Goal: Transaction & Acquisition: Purchase product/service

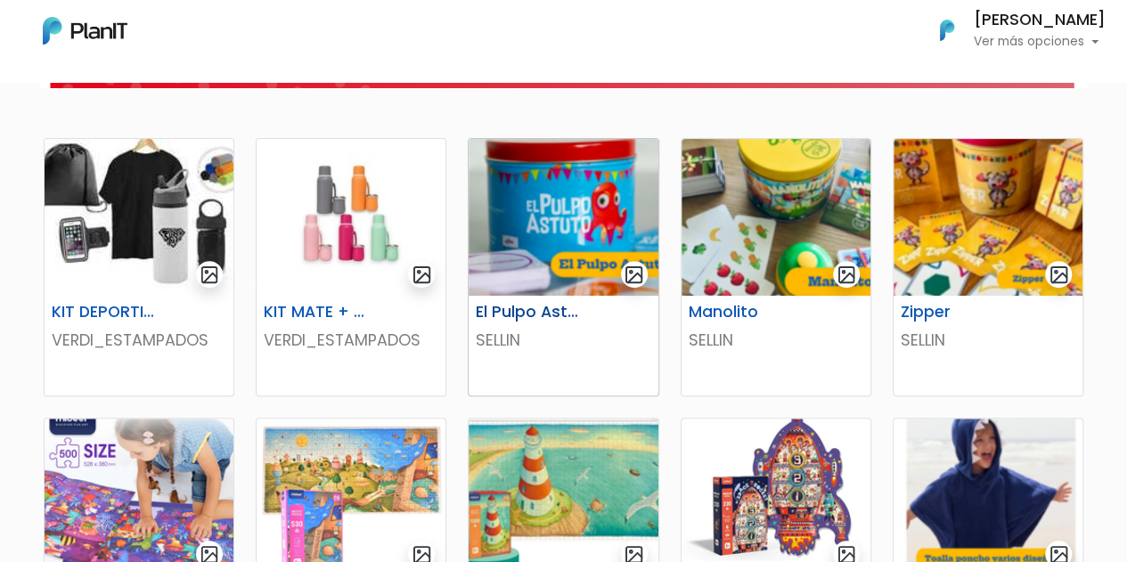
scroll to position [270, 0]
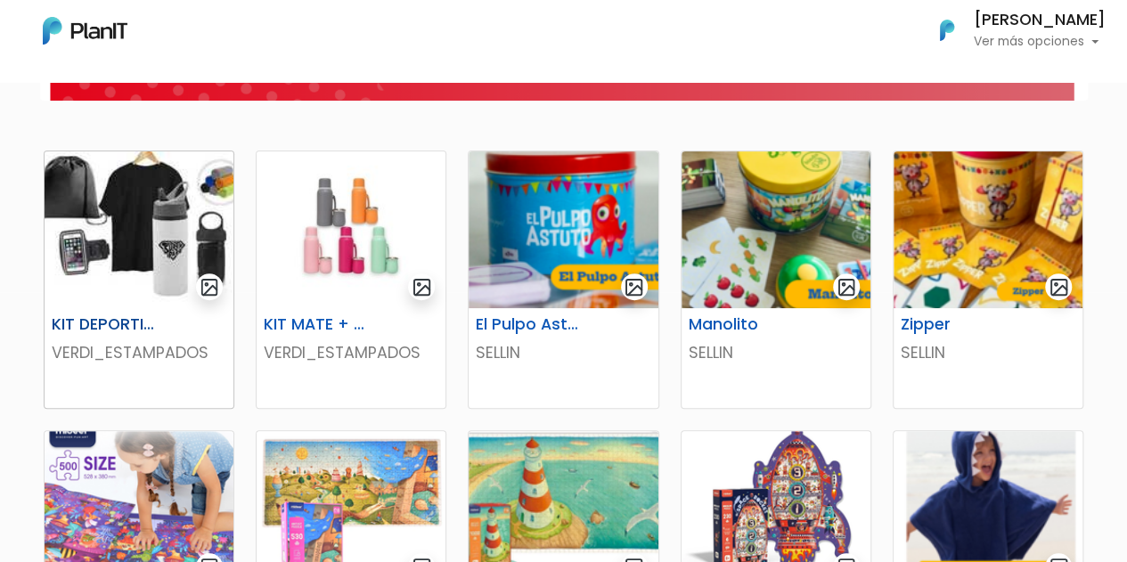
click at [135, 350] on p "VERDI_ESTAMPADOS" at bounding box center [139, 352] width 175 height 23
click at [312, 395] on div "KIT MATE + TERMO VERDI_ESTAMPADOS" at bounding box center [351, 358] width 189 height 100
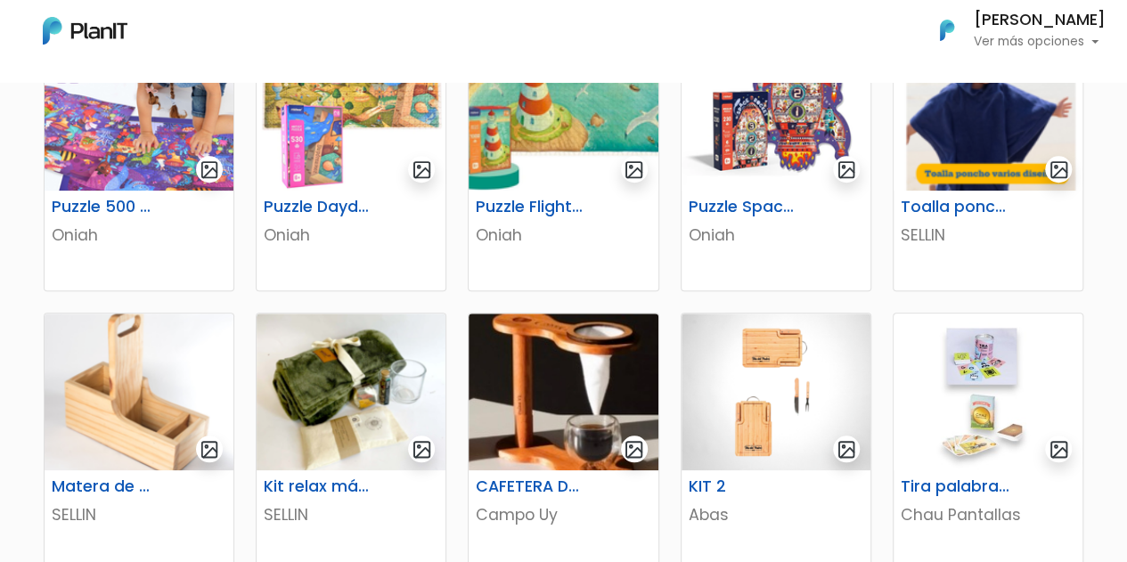
scroll to position [775, 0]
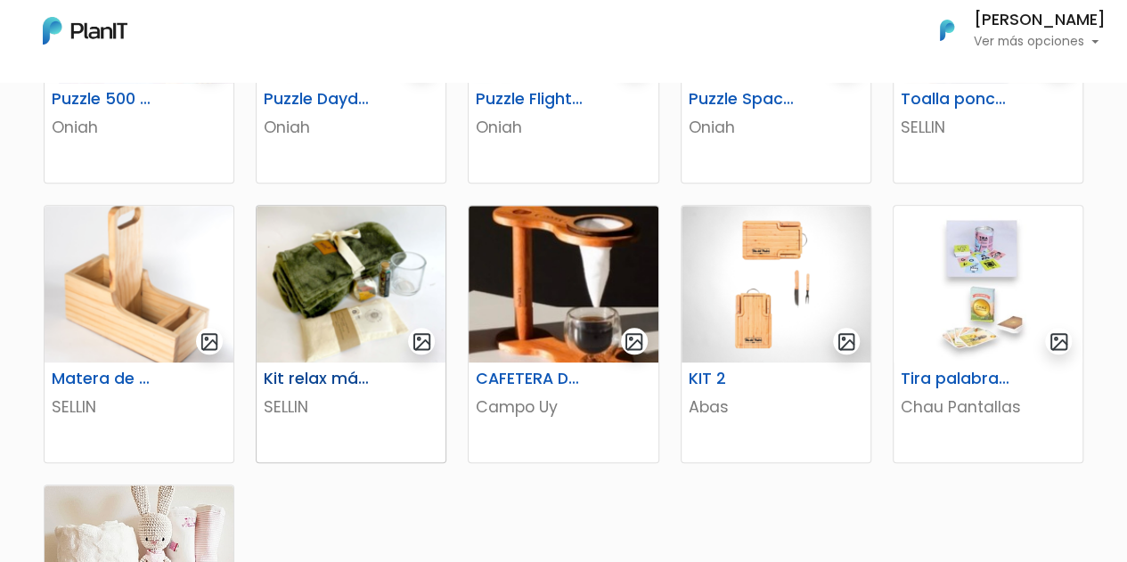
click at [324, 379] on h6 "Kit relax más té" at bounding box center [318, 379] width 131 height 19
click at [577, 395] on div "CAFETERA DE GOTEO" at bounding box center [563, 383] width 196 height 26
click at [797, 405] on p "Abas" at bounding box center [776, 407] width 175 height 23
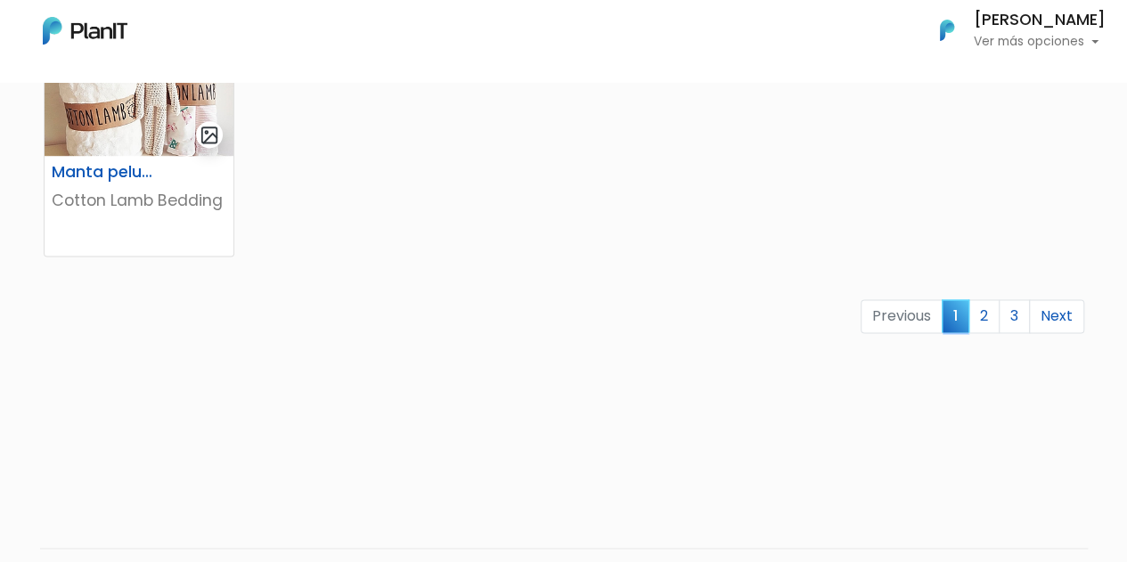
scroll to position [1264, 0]
click at [981, 325] on link "2" at bounding box center [984, 315] width 31 height 34
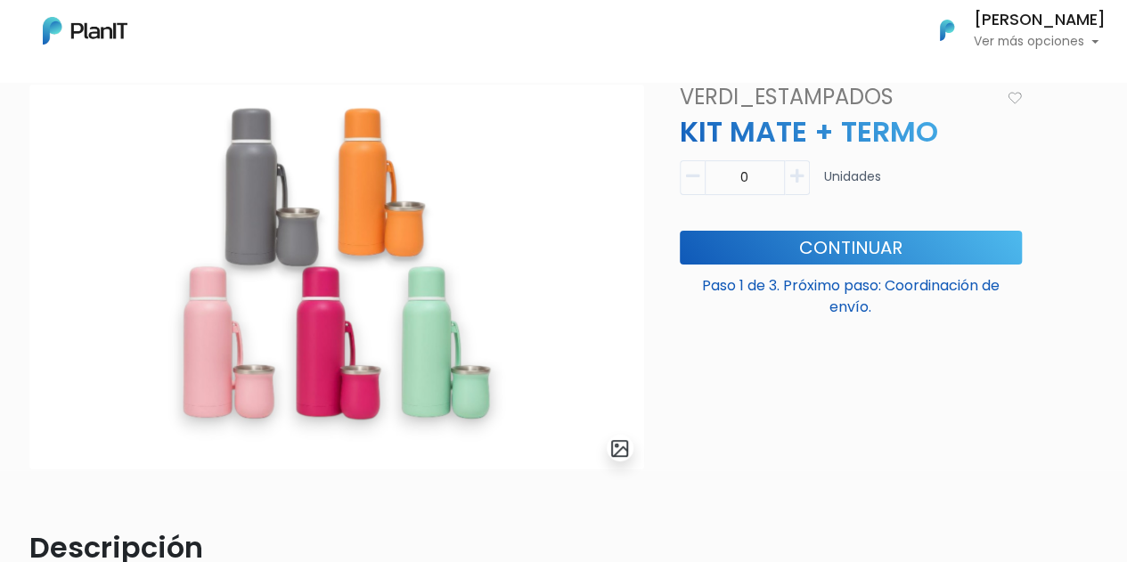
scroll to position [90, 0]
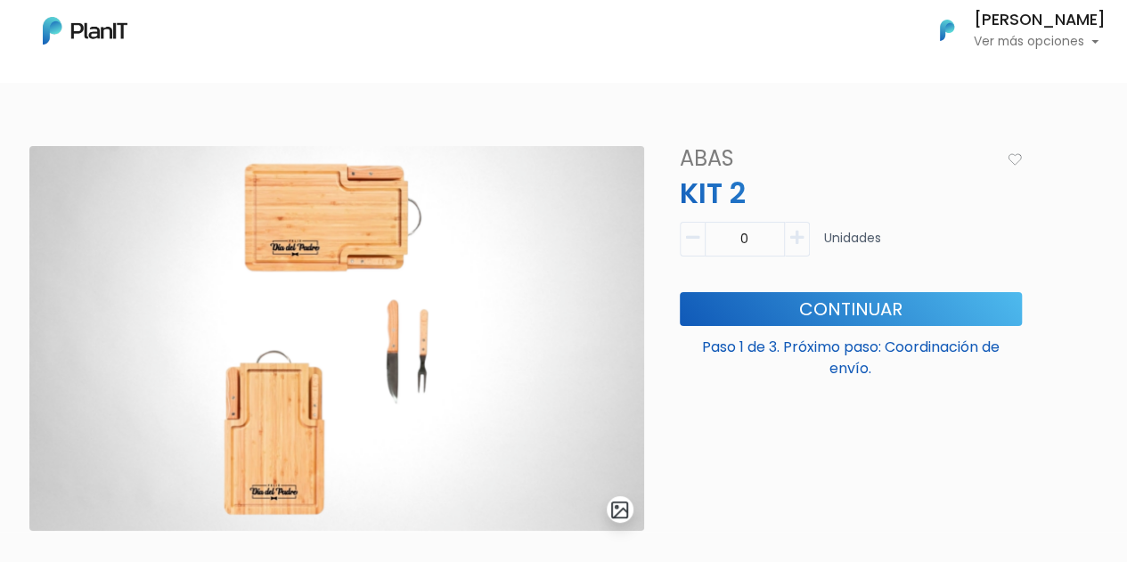
scroll to position [26, 0]
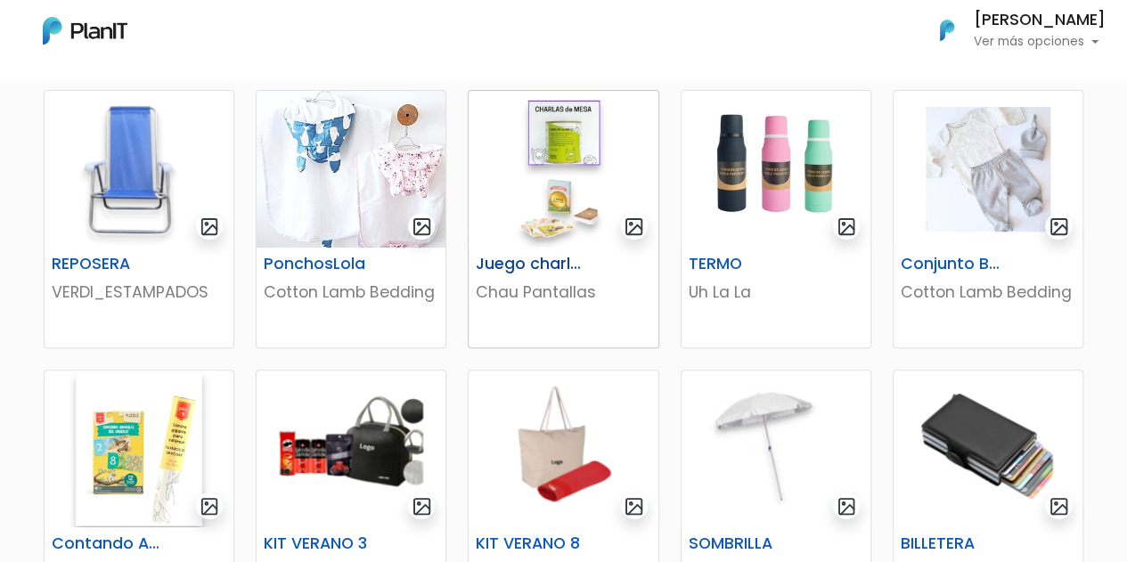
scroll to position [331, 0]
click at [788, 282] on p "Uh La La" at bounding box center [776, 291] width 175 height 23
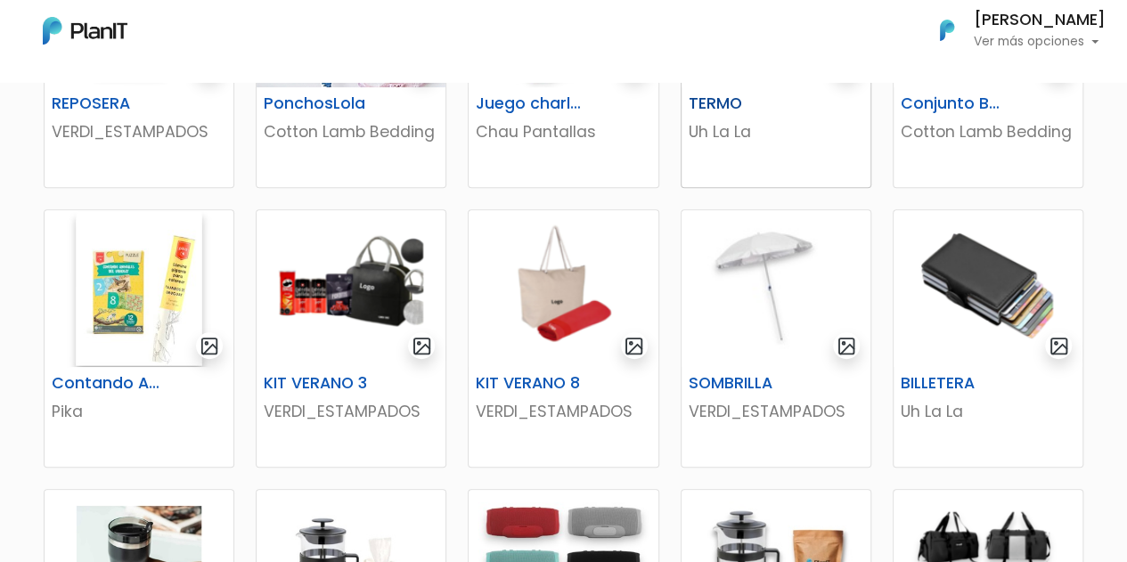
scroll to position [492, 0]
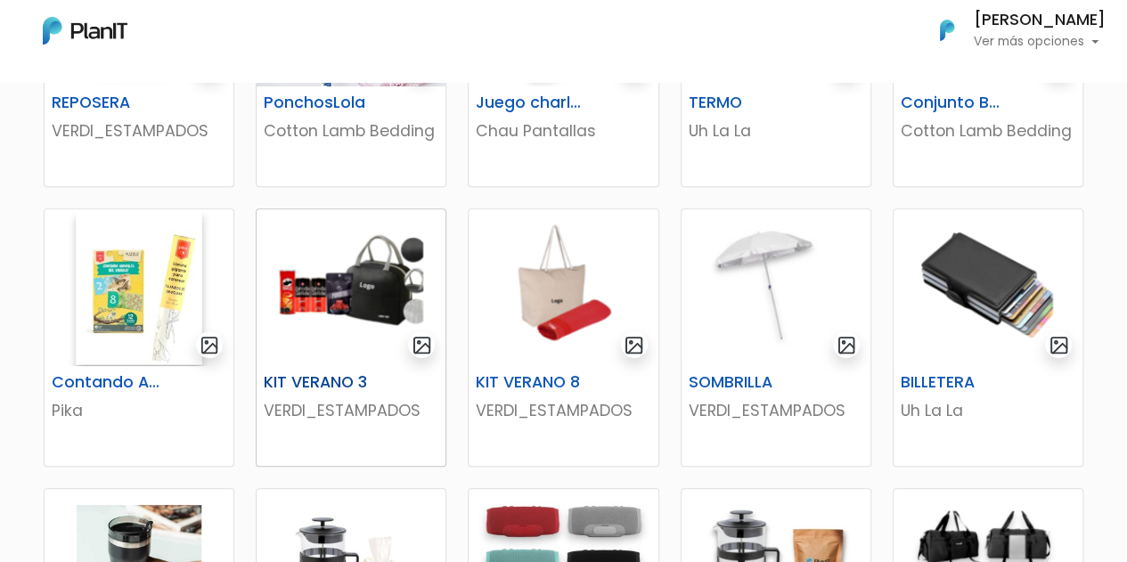
click at [306, 414] on p "VERDI_ESTAMPADOS" at bounding box center [351, 410] width 175 height 23
click at [520, 409] on p "VERDI_ESTAMPADOS" at bounding box center [563, 410] width 175 height 23
click at [813, 385] on div "SOMBRILLA" at bounding box center [776, 386] width 196 height 26
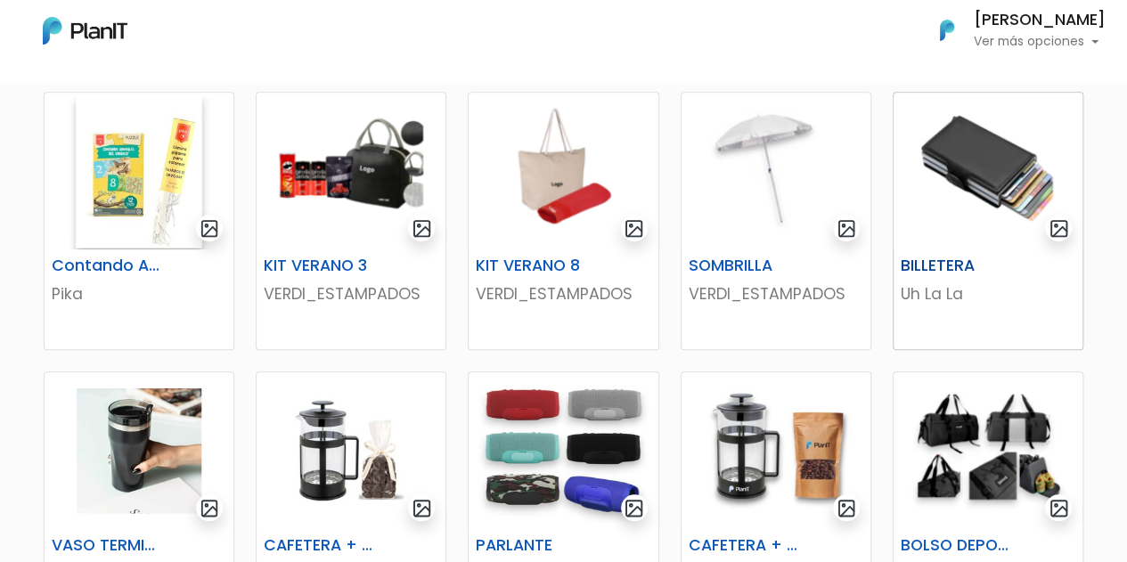
scroll to position [618, 0]
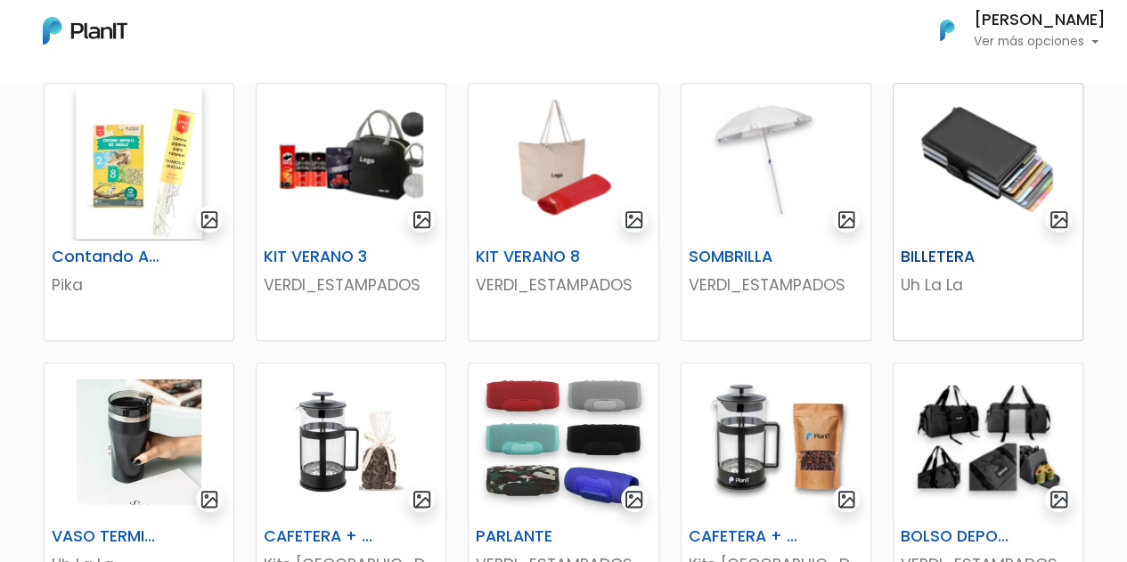
click at [1012, 297] on div "BILLETERA Uh La La" at bounding box center [988, 291] width 189 height 100
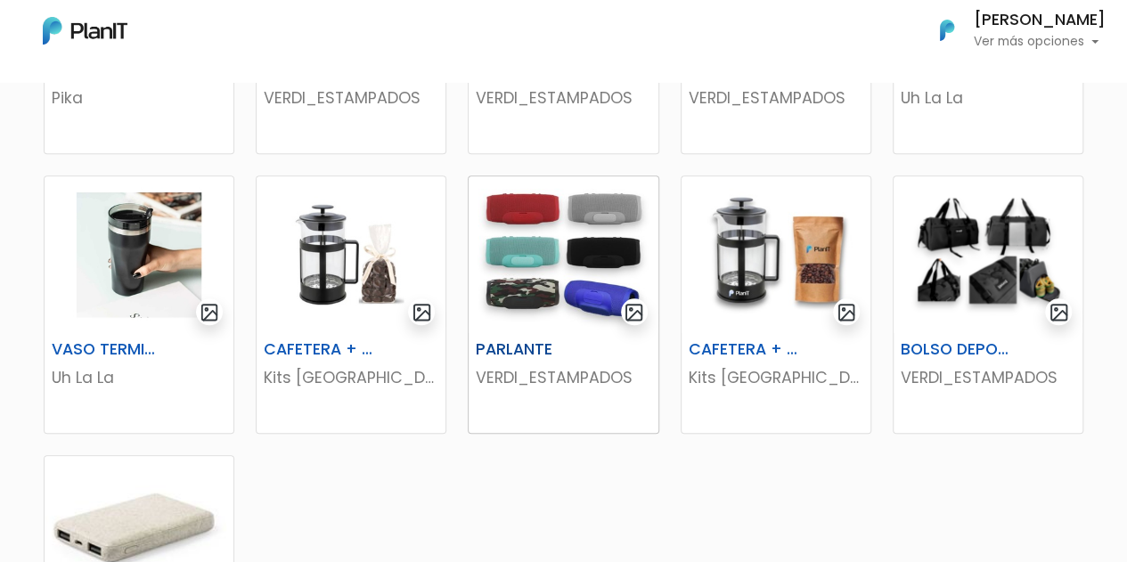
scroll to position [808, 0]
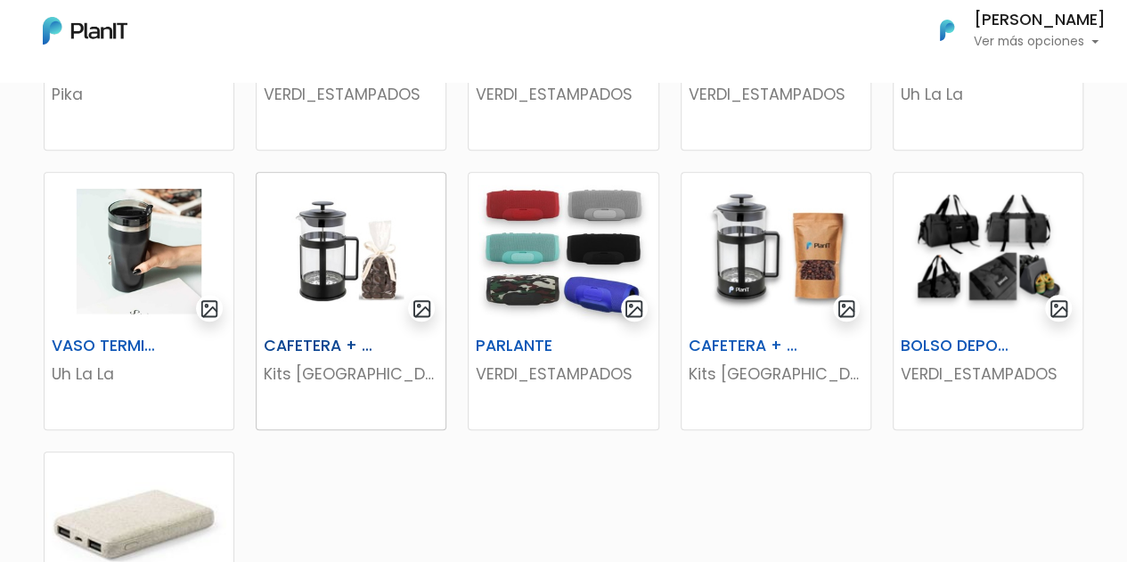
click at [388, 368] on p "Kits Uruguay" at bounding box center [351, 374] width 175 height 23
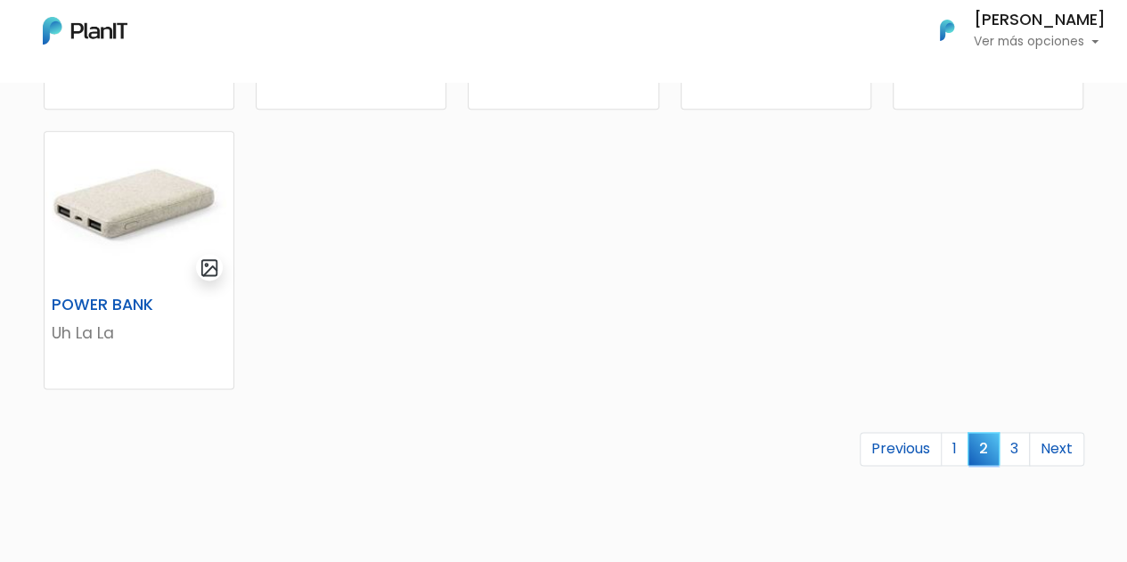
scroll to position [1193, 0]
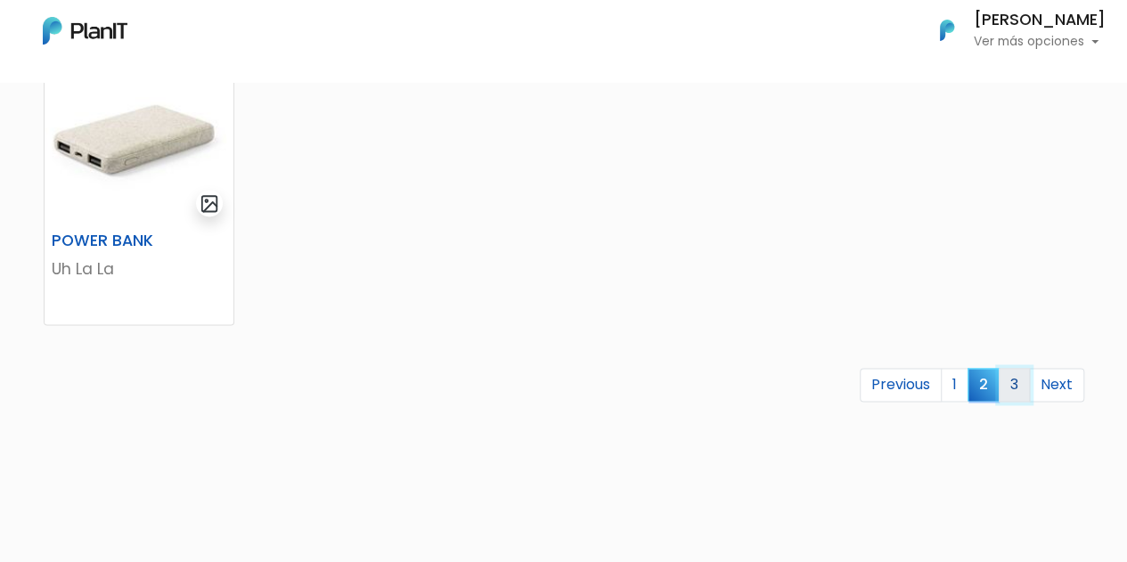
click at [1017, 388] on link "3" at bounding box center [1014, 385] width 31 height 34
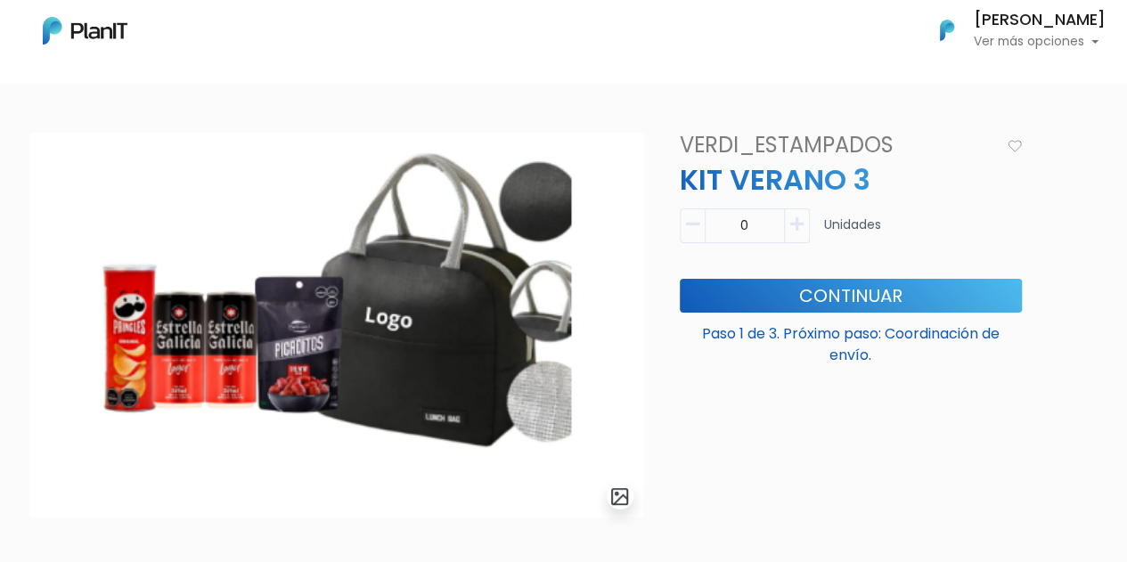
scroll to position [28, 0]
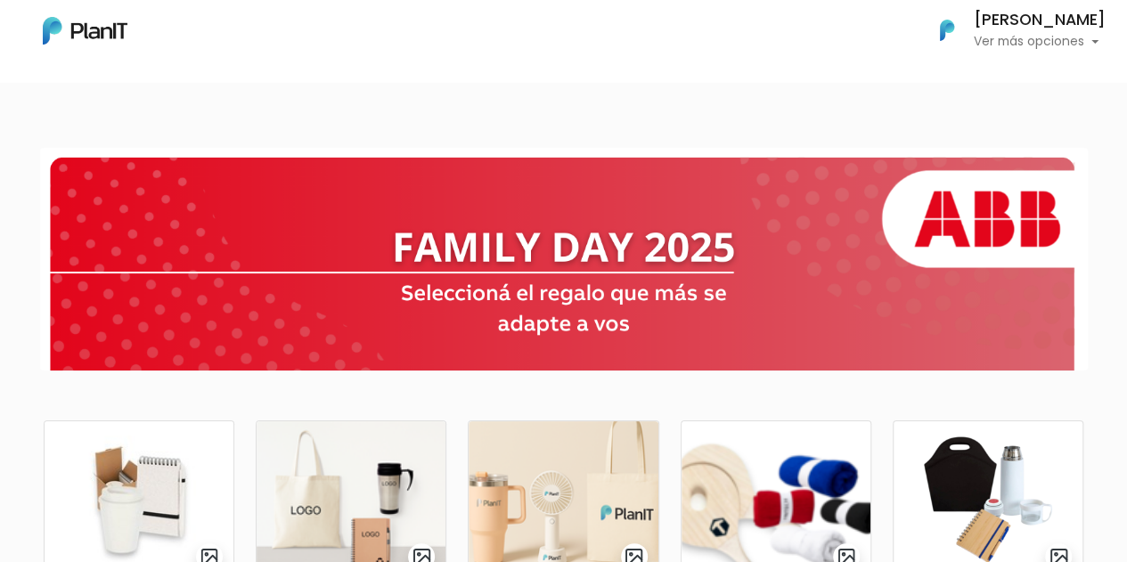
scroll to position [203, 0]
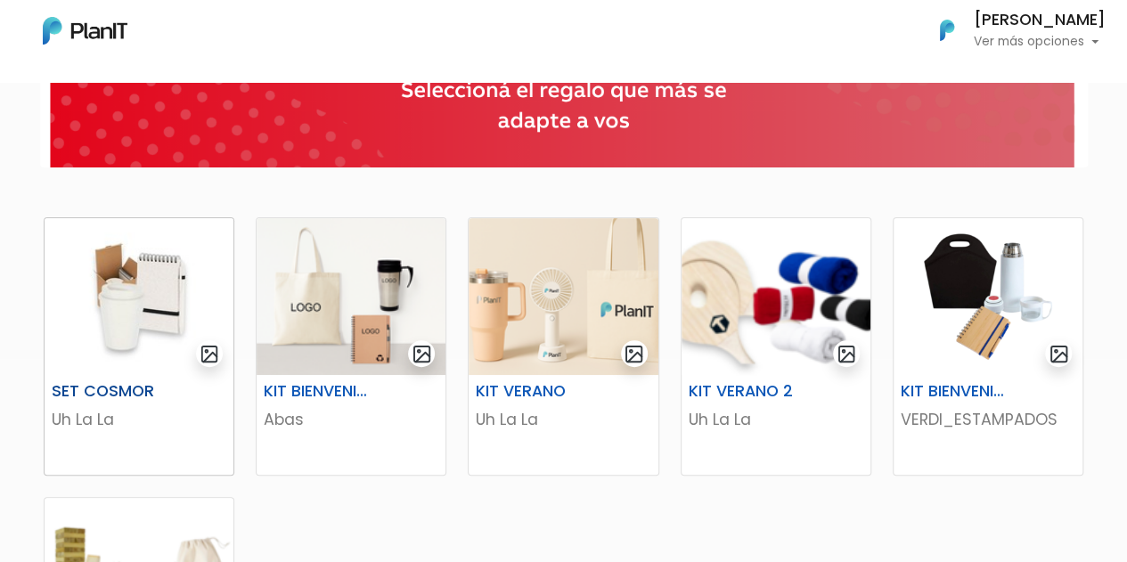
click at [175, 421] on p "Uh La La" at bounding box center [139, 419] width 175 height 23
click at [606, 447] on div "KIT VERANO Uh La La" at bounding box center [563, 425] width 189 height 100
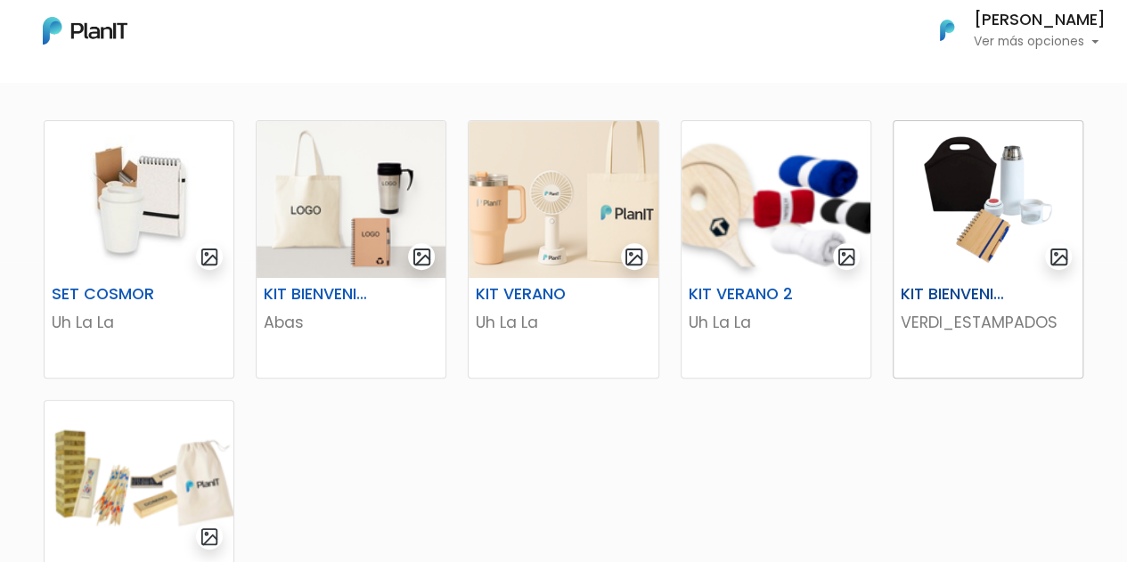
scroll to position [299, 0]
click at [818, 325] on p "Uh La La" at bounding box center [776, 323] width 175 height 23
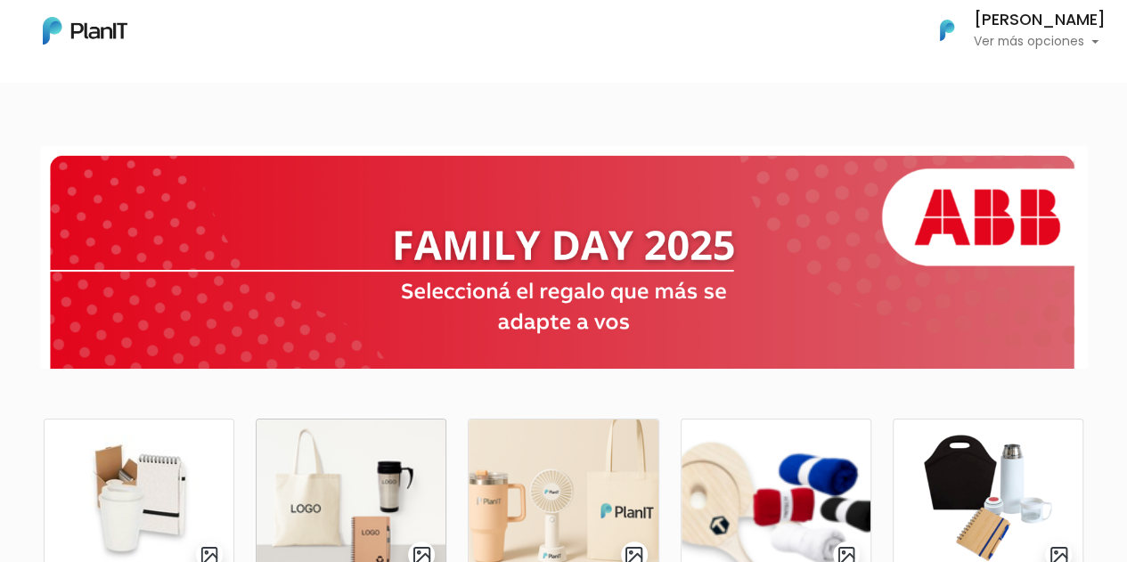
scroll to position [0, 0]
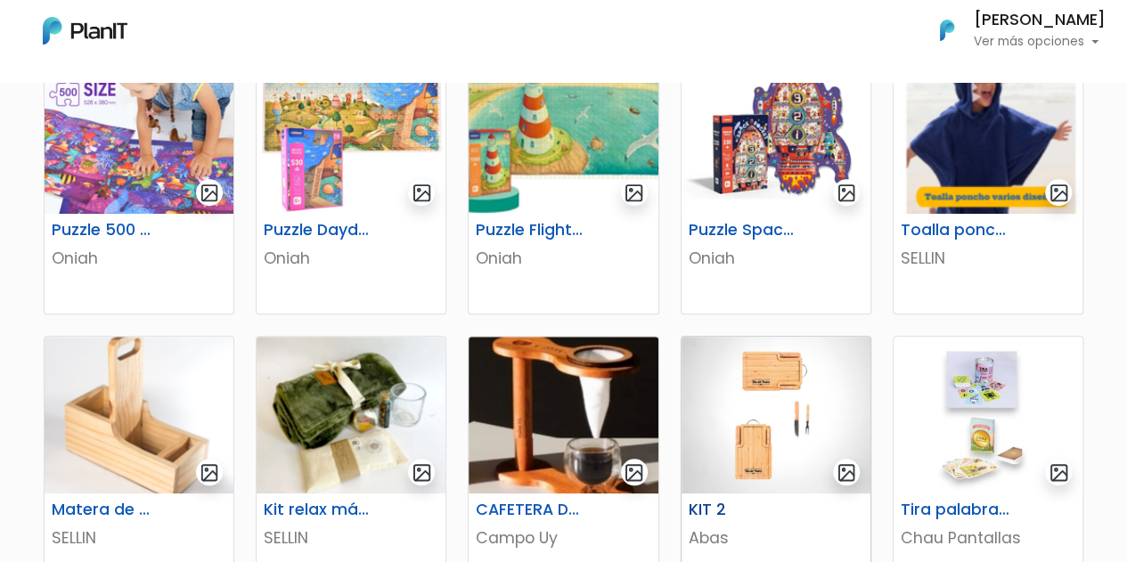
scroll to position [746, 0]
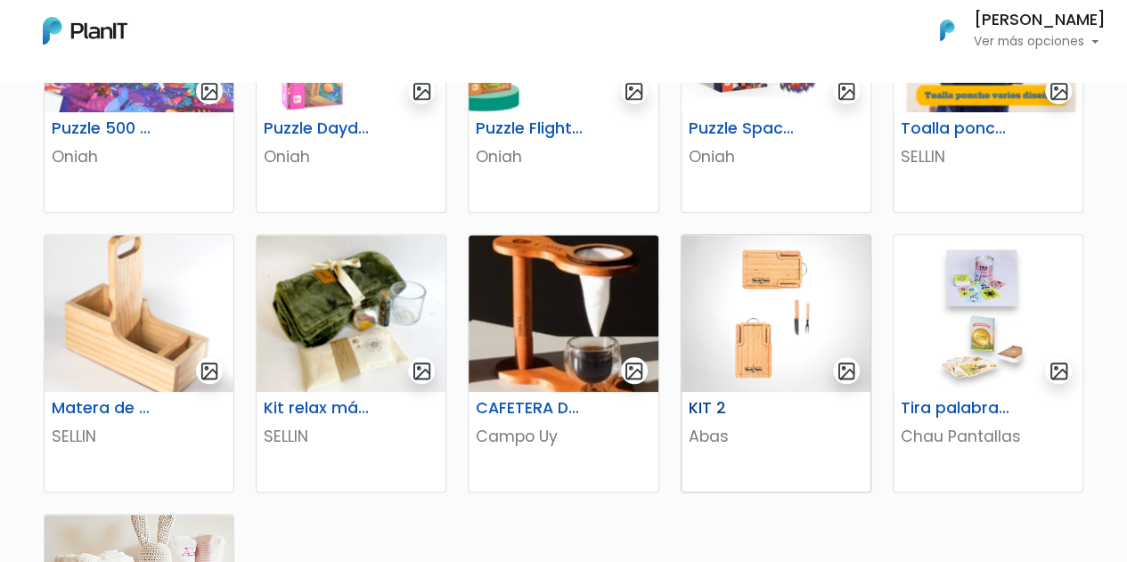
click at [791, 435] on p "Abas" at bounding box center [776, 436] width 175 height 23
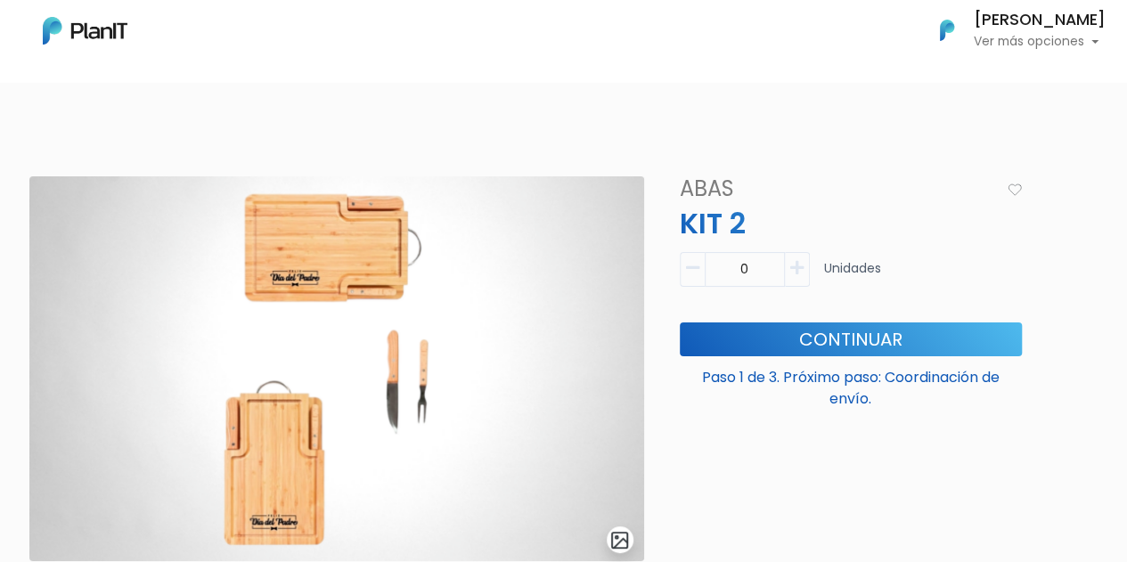
click at [802, 265] on icon "button" at bounding box center [796, 268] width 13 height 16
type input "1"
click at [802, 330] on button "Continuar" at bounding box center [851, 340] width 342 height 34
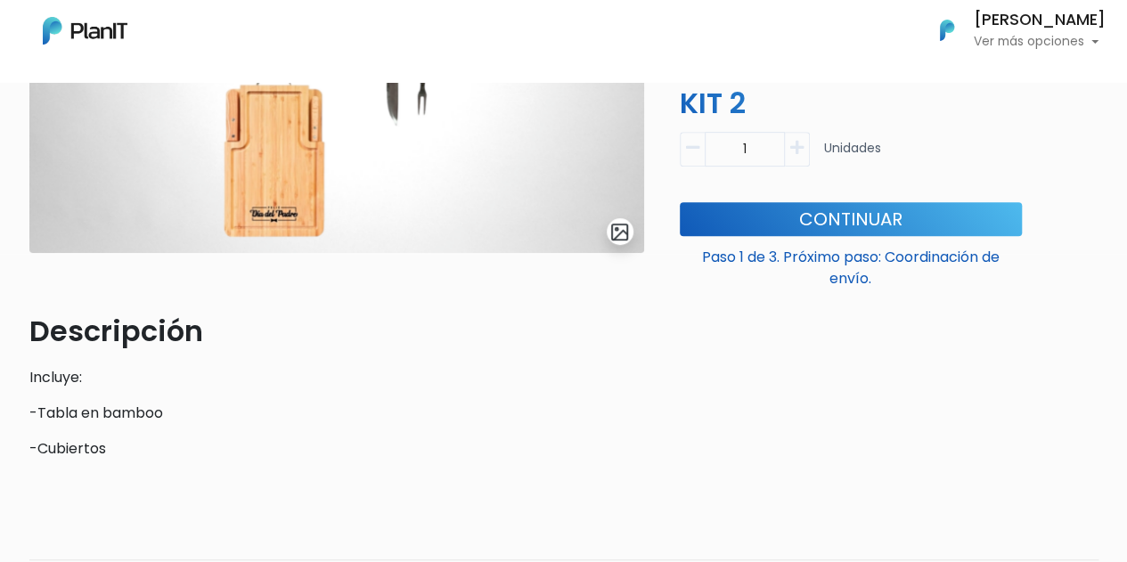
scroll to position [307, 0]
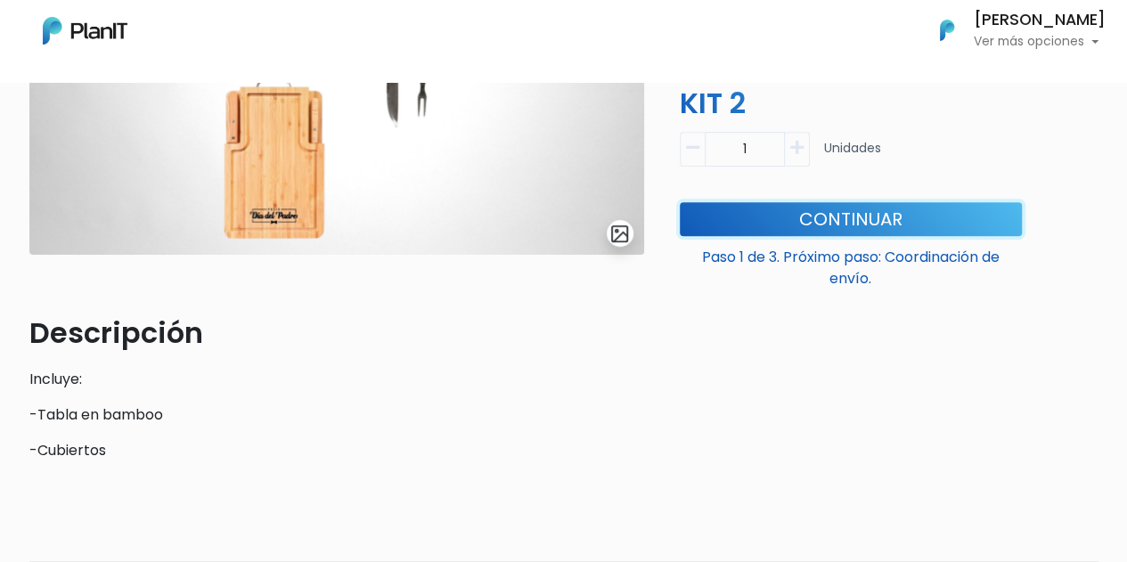
click at [760, 220] on button "Continuar" at bounding box center [851, 219] width 342 height 34
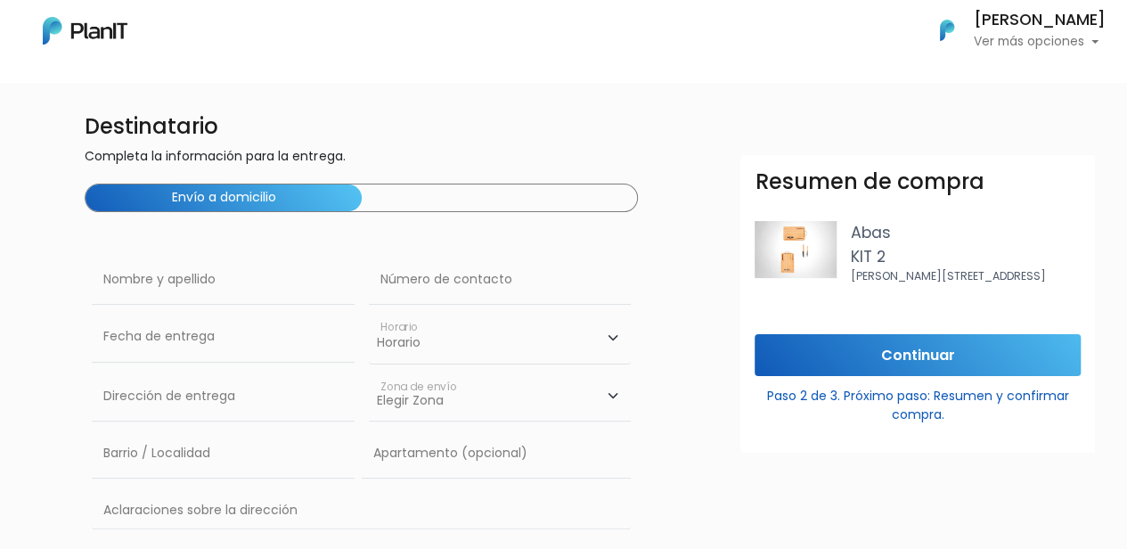
scroll to position [103, 0]
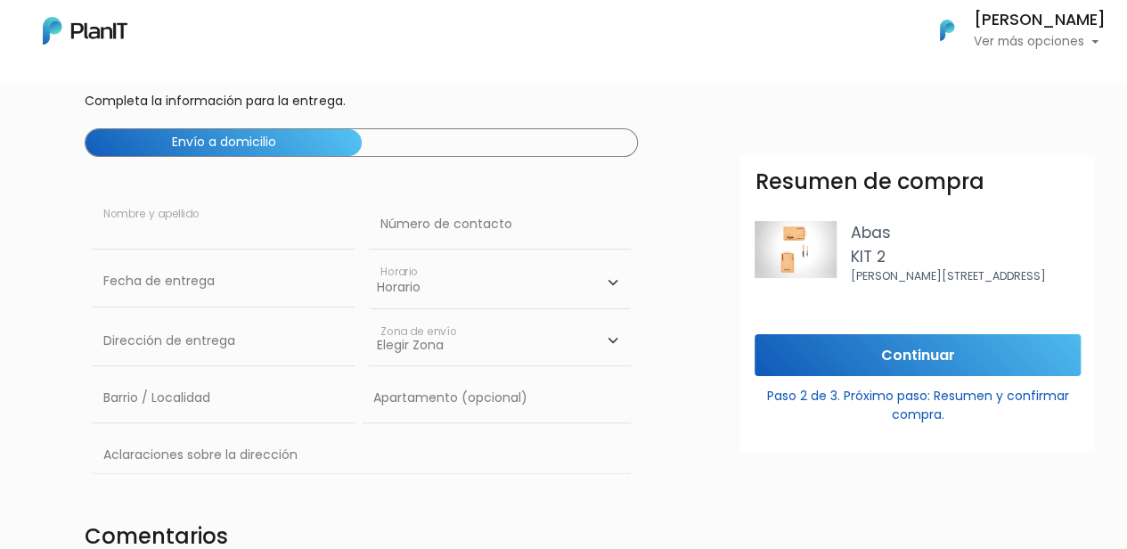
click at [269, 225] on input "text" at bounding box center [223, 225] width 262 height 50
type input "j"
click at [417, 146] on div "Envío a domicilio" at bounding box center [361, 142] width 553 height 29
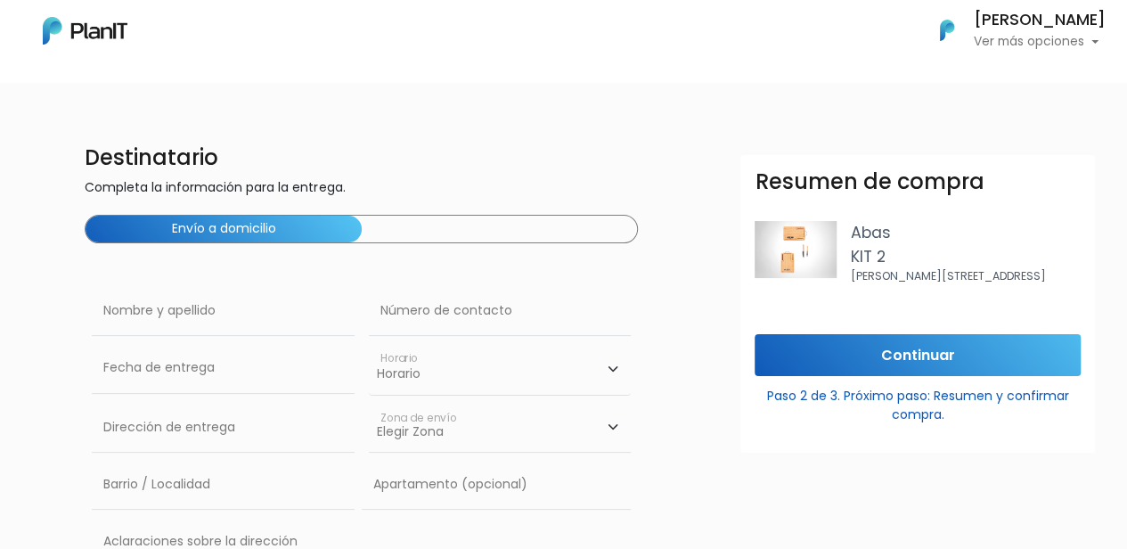
scroll to position [16, 0]
click at [235, 231] on button "Envío a domicilio" at bounding box center [223, 230] width 275 height 27
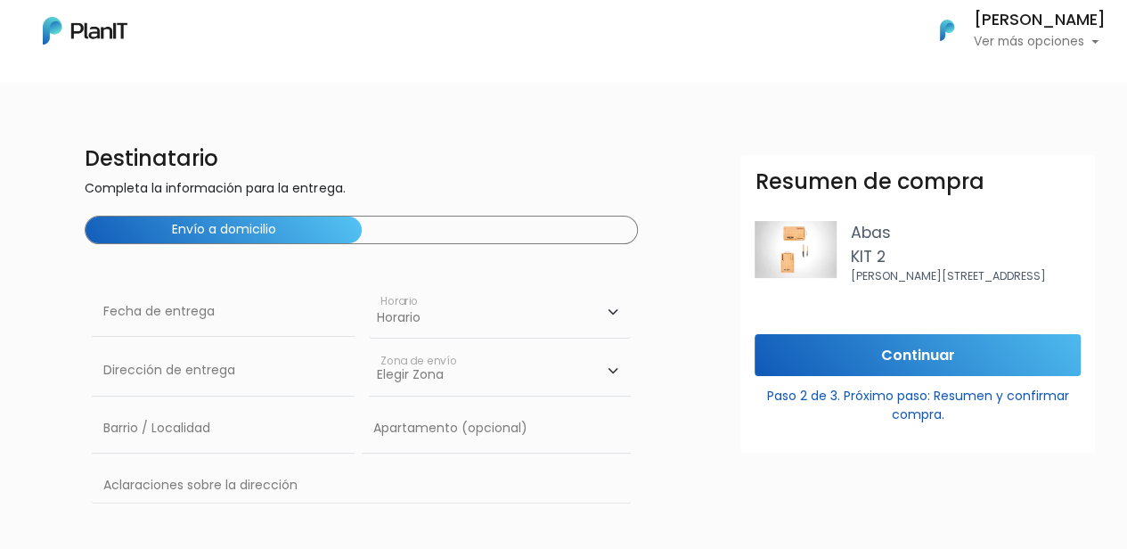
click at [286, 225] on button "Envío a domicilio" at bounding box center [223, 230] width 275 height 27
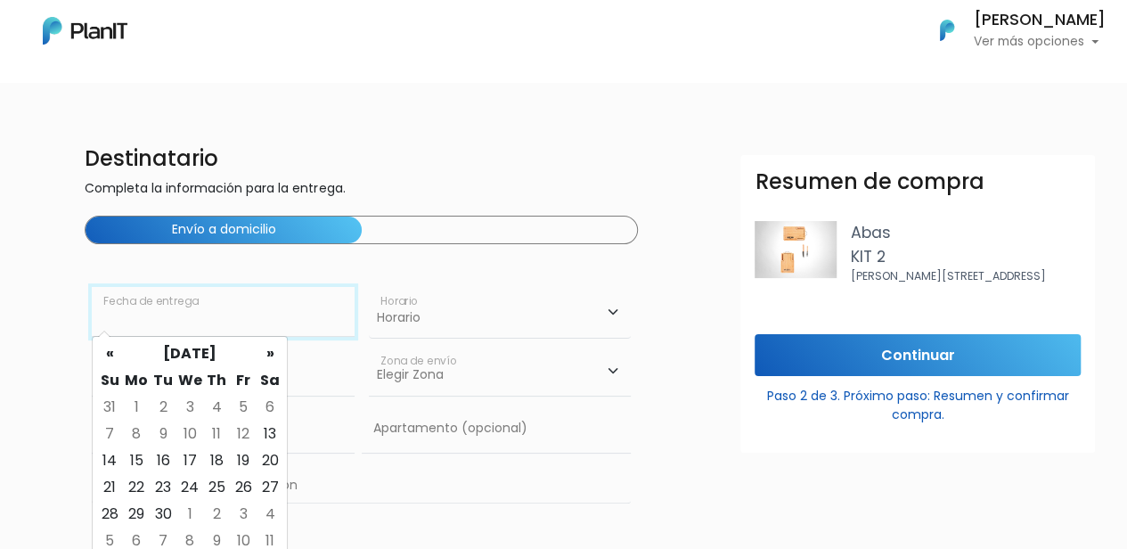
click at [244, 321] on input "text" at bounding box center [223, 312] width 262 height 50
click at [252, 315] on input "text" at bounding box center [223, 312] width 262 height 50
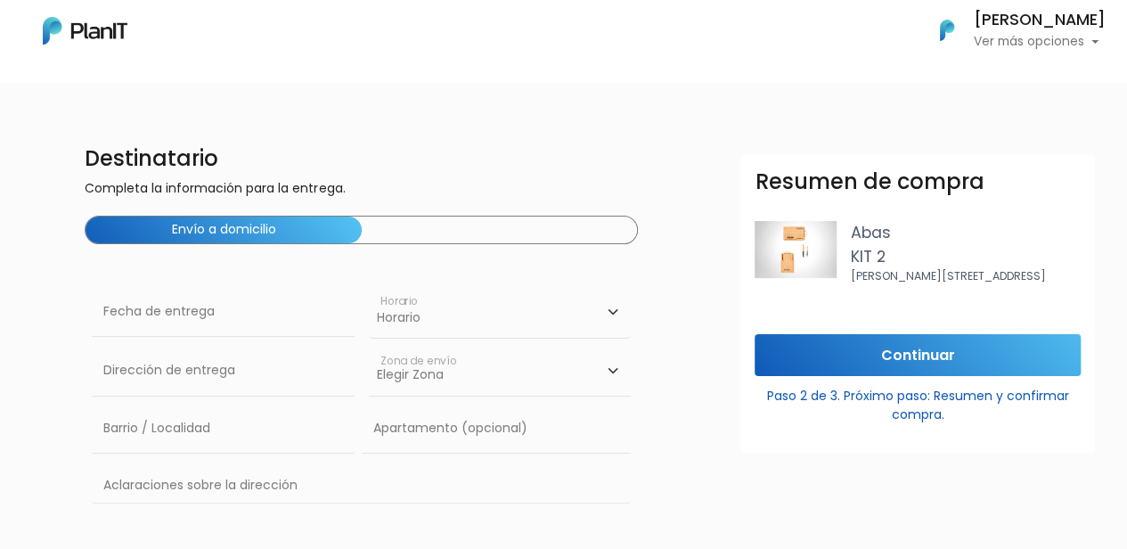
click at [554, 167] on h4 "Destinatario" at bounding box center [361, 159] width 553 height 26
click at [305, 229] on button "Envío a domicilio" at bounding box center [223, 230] width 275 height 27
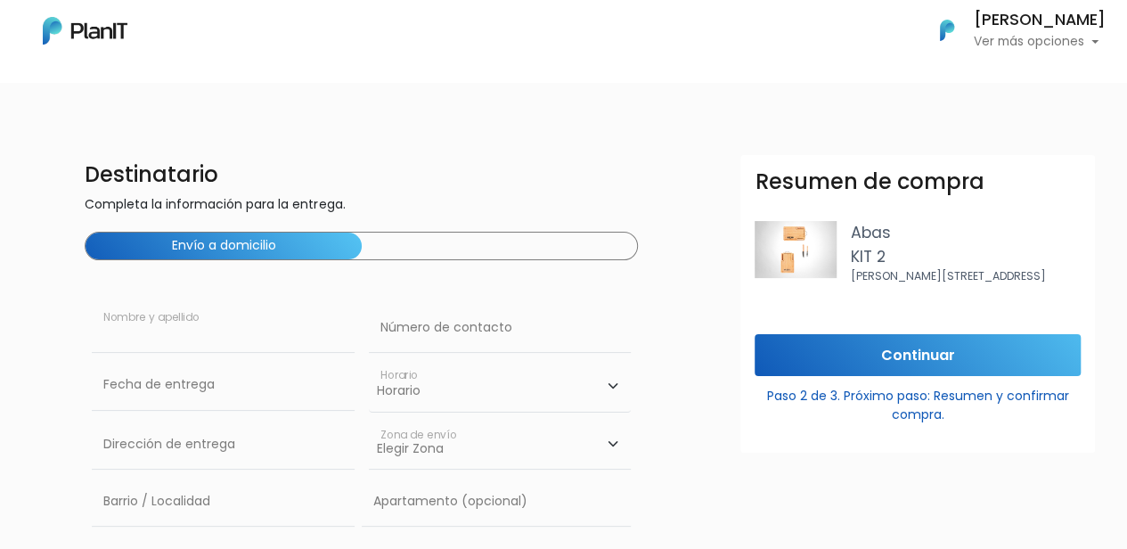
click at [196, 331] on input "text" at bounding box center [223, 328] width 262 height 50
type input "j"
type input "Juan Martín Curbelo"
click at [467, 320] on input "text" at bounding box center [500, 328] width 262 height 50
type input "+59895123671"
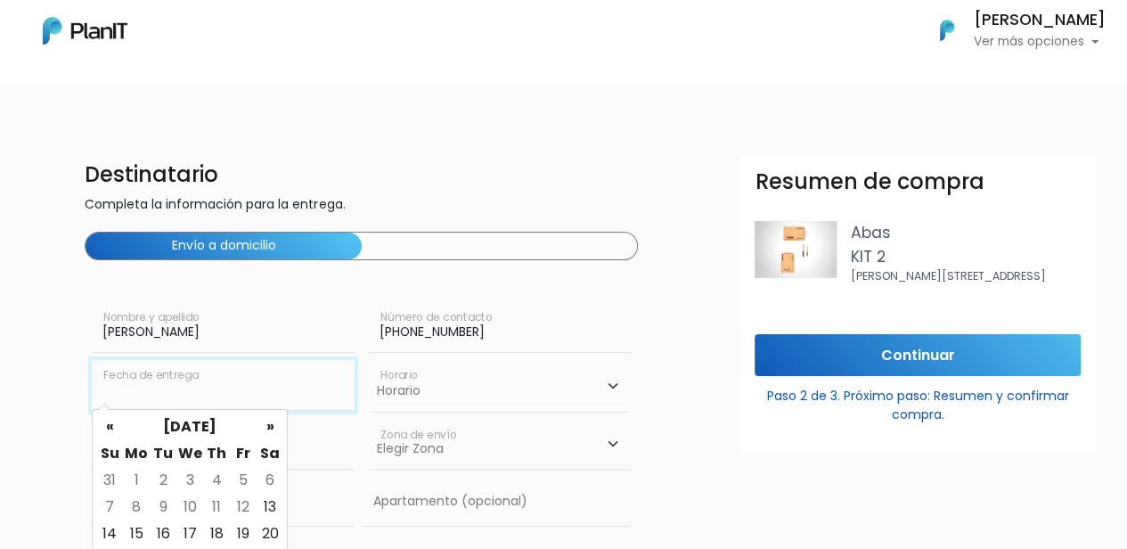
click at [253, 402] on input "text" at bounding box center [223, 385] width 262 height 50
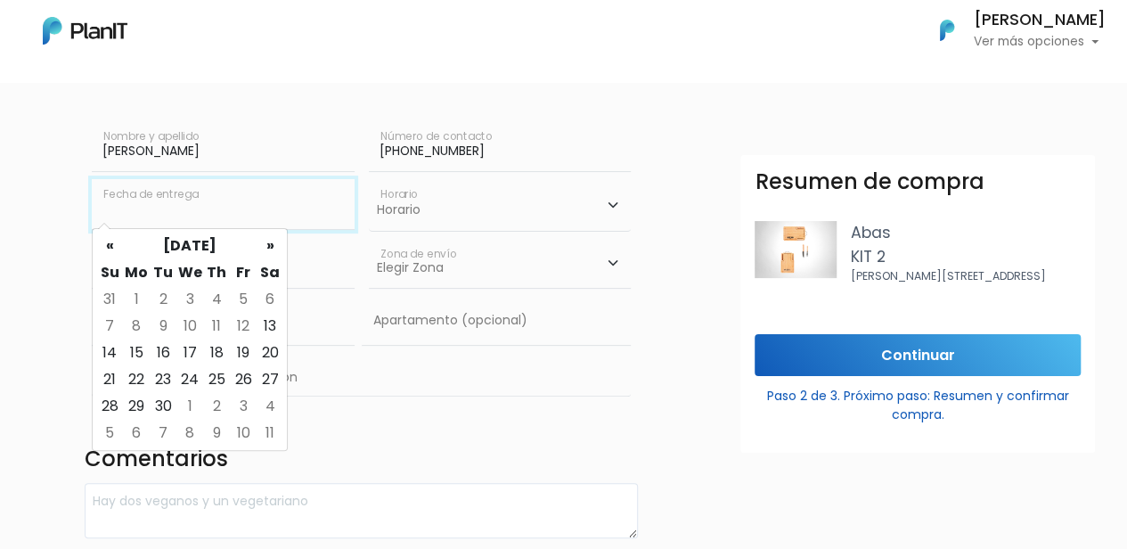
scroll to position [188, 0]
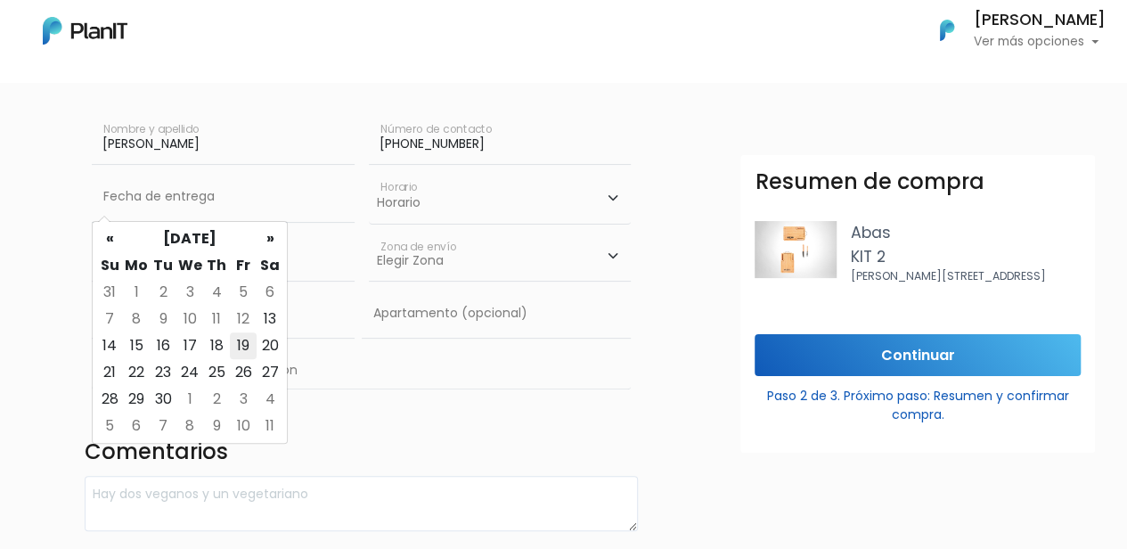
click at [241, 338] on td "19" at bounding box center [243, 345] width 27 height 27
type input "19/09/2025"
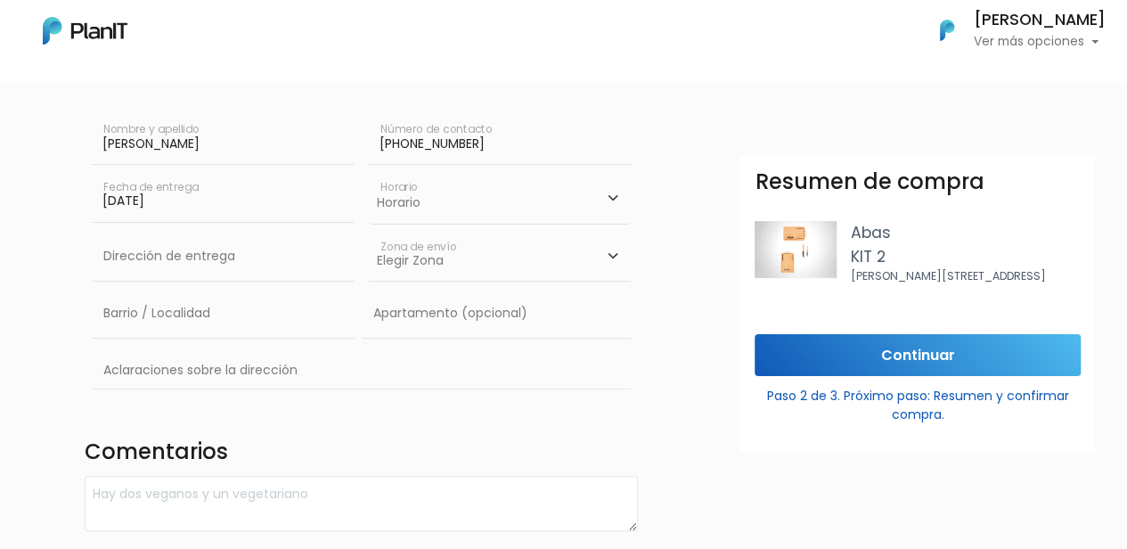
click at [472, 209] on select "Horario 08:00 - 10:00 10:00 - 12:00 14:00 - 16:00 16:00 - 18:00" at bounding box center [500, 198] width 262 height 52
select select "1"
click at [369, 172] on select "Horario 08:00 - 10:00 10:00 - 12:00 14:00 - 16:00 16:00 - 18:00" at bounding box center [500, 198] width 262 height 52
click at [222, 264] on input "text" at bounding box center [223, 257] width 262 height 50
type input "Constituyente 1891"
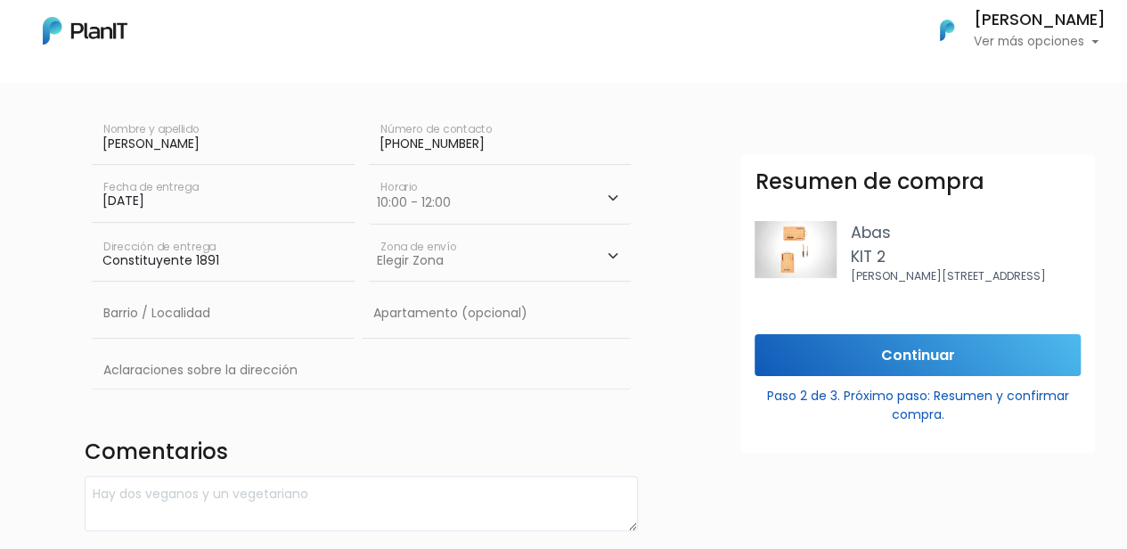
click at [474, 274] on select "Elegir Zona Zona américa Oficina Montevideo" at bounding box center [500, 257] width 262 height 50
click at [369, 232] on select "Elegir Zona Zona américa Oficina Montevideo" at bounding box center [500, 257] width 262 height 50
click at [497, 254] on select "Elegir Zona Zona américa Oficina Montevideo" at bounding box center [500, 257] width 262 height 50
select select "10"
click at [369, 232] on select "Elegir Zona Zona américa Oficina Montevideo" at bounding box center [500, 257] width 262 height 50
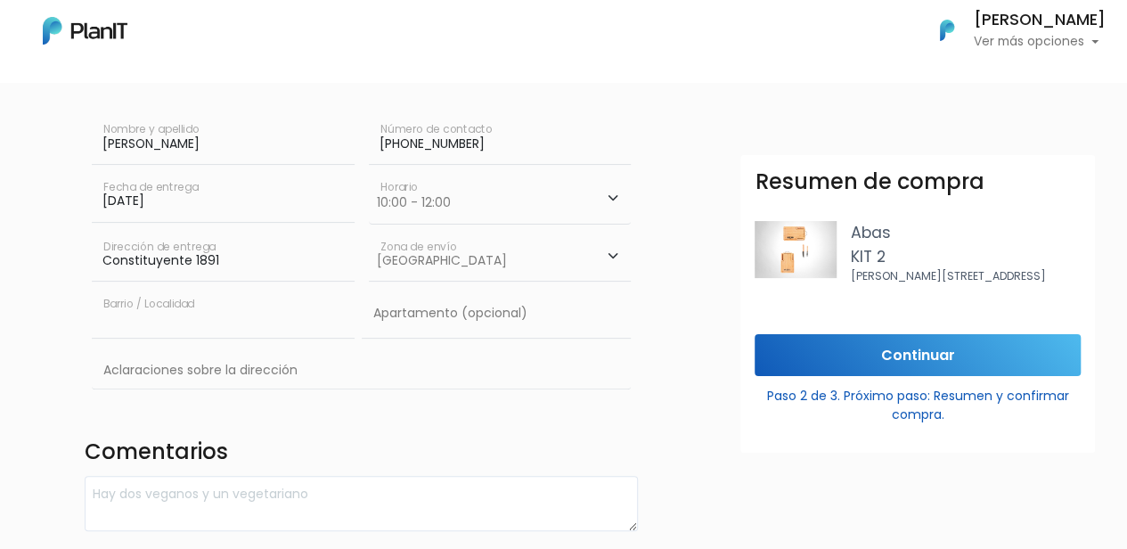
click at [262, 317] on input "text" at bounding box center [223, 314] width 262 height 50
type input "Cordón"
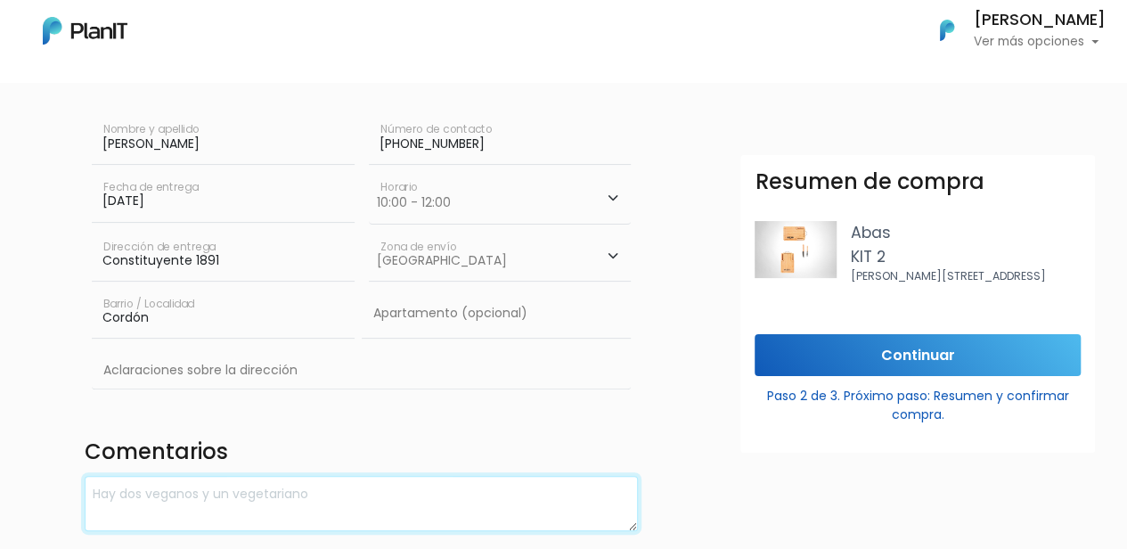
scroll to position [300, 0]
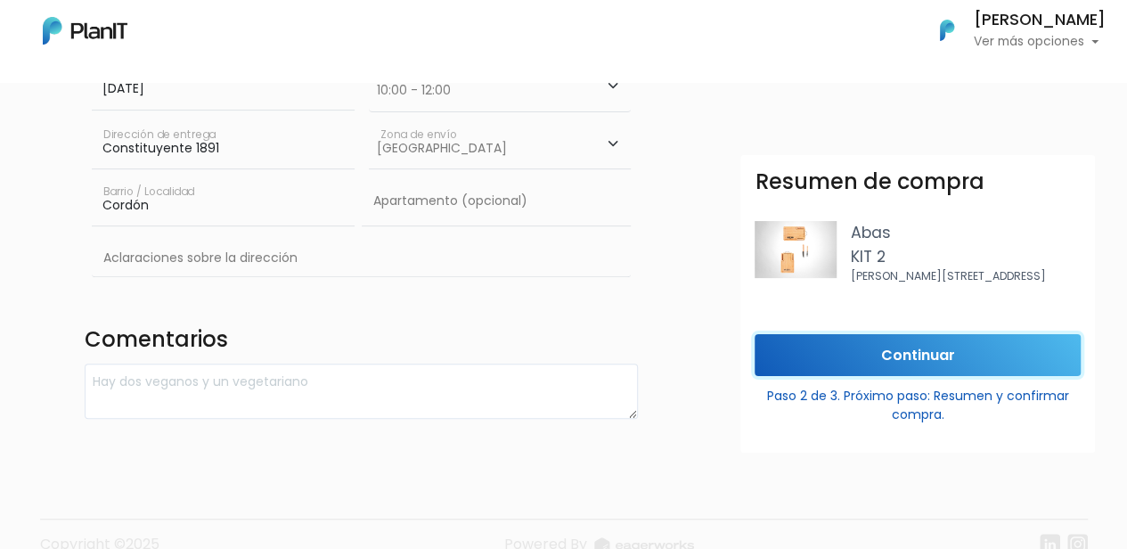
click at [931, 376] on input "Continuar" at bounding box center [918, 355] width 326 height 42
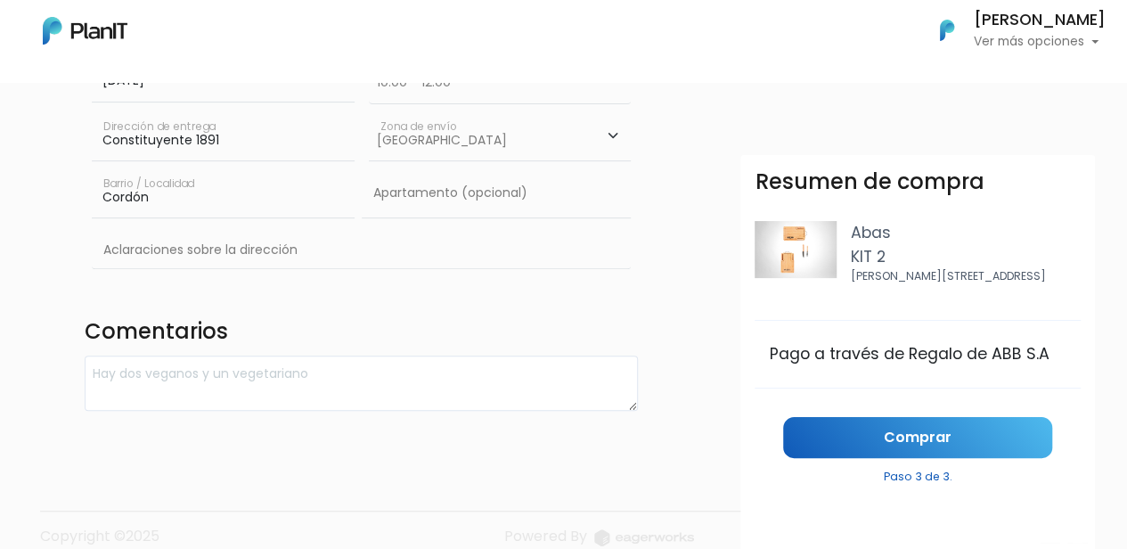
scroll to position [317, 0]
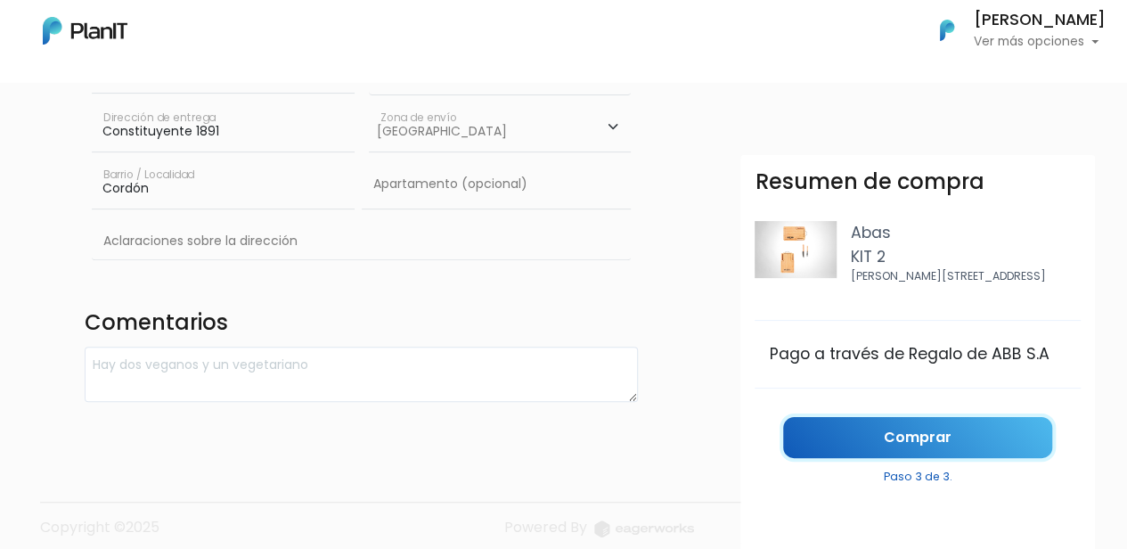
click at [839, 448] on link "Comprar" at bounding box center [917, 438] width 269 height 42
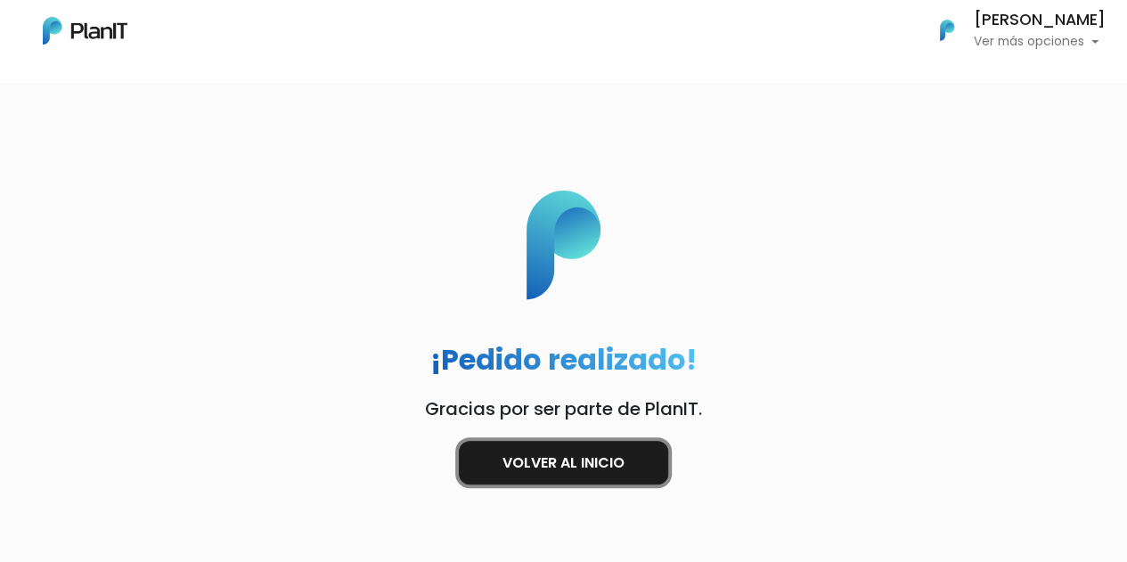
click at [572, 462] on link "Volver al inicio" at bounding box center [563, 463] width 209 height 44
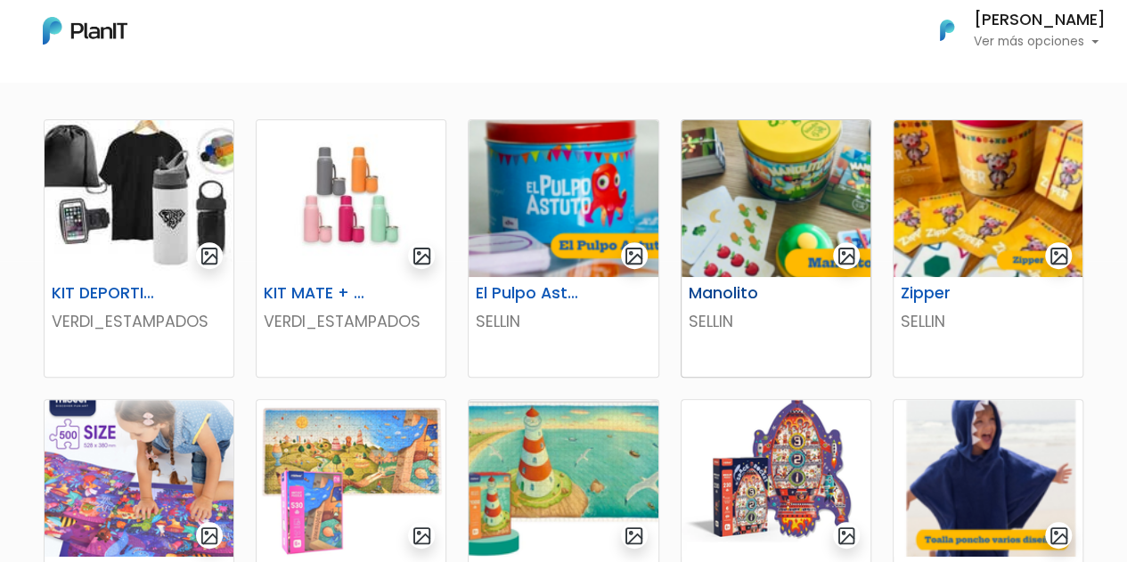
scroll to position [303, 0]
